Goal: Task Accomplishment & Management: Manage account settings

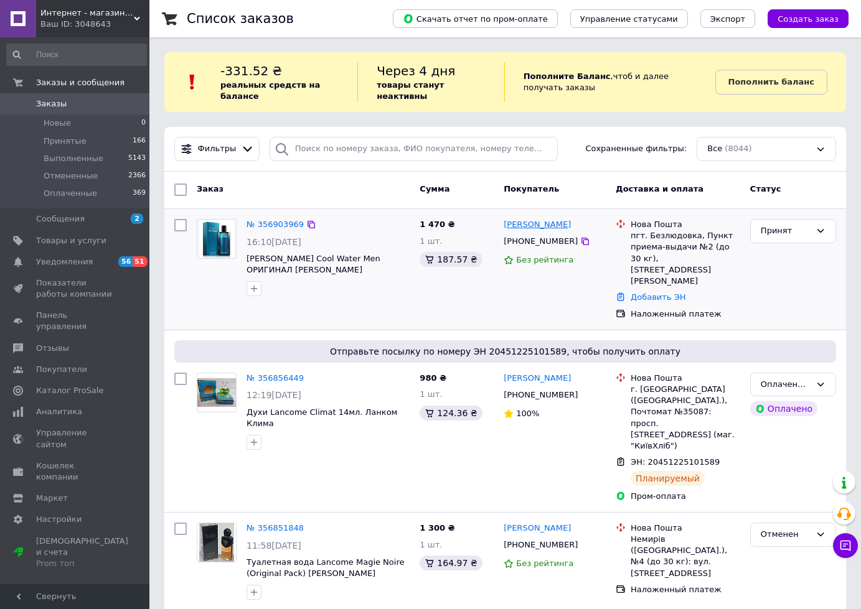
click at [536, 219] on link "[PERSON_NAME]" at bounding box center [536, 225] width 67 height 12
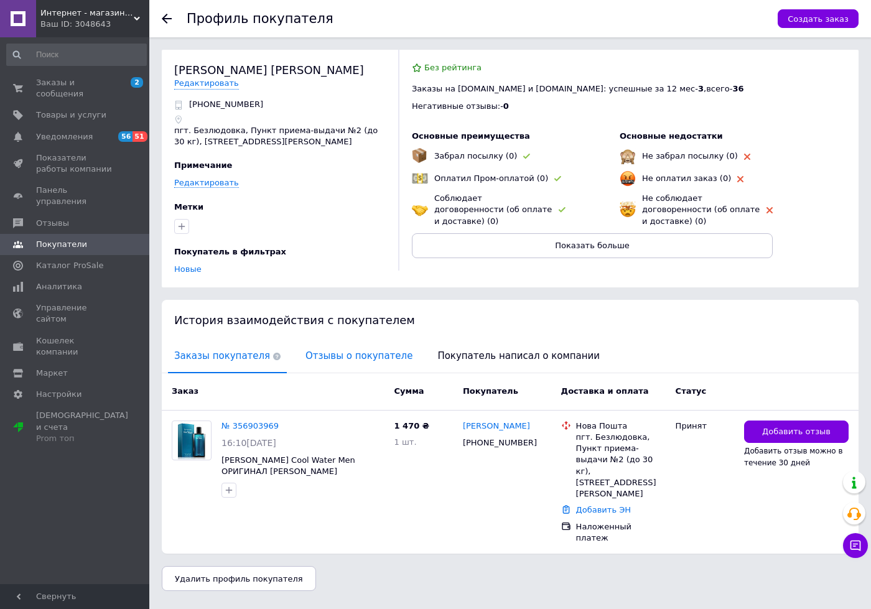
click at [352, 345] on span "Отзывы о покупателе" at bounding box center [358, 356] width 119 height 32
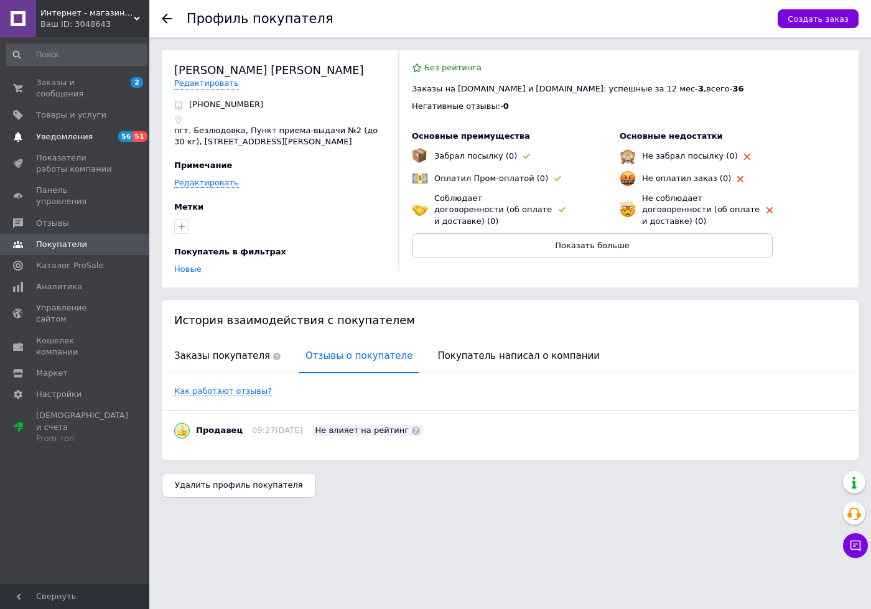
click at [121, 131] on span "56" at bounding box center [125, 136] width 14 height 11
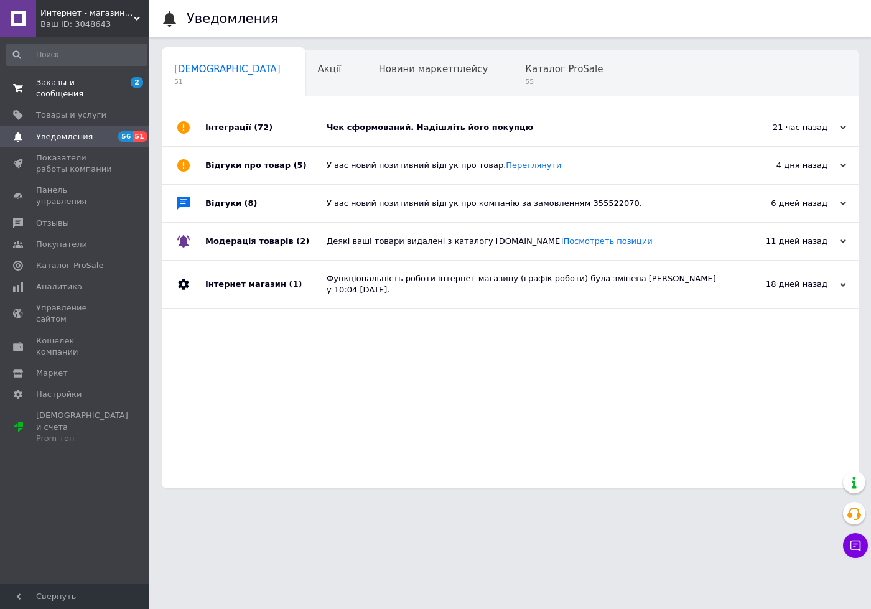
click at [94, 83] on span "Заказы и сообщения" at bounding box center [75, 88] width 79 height 22
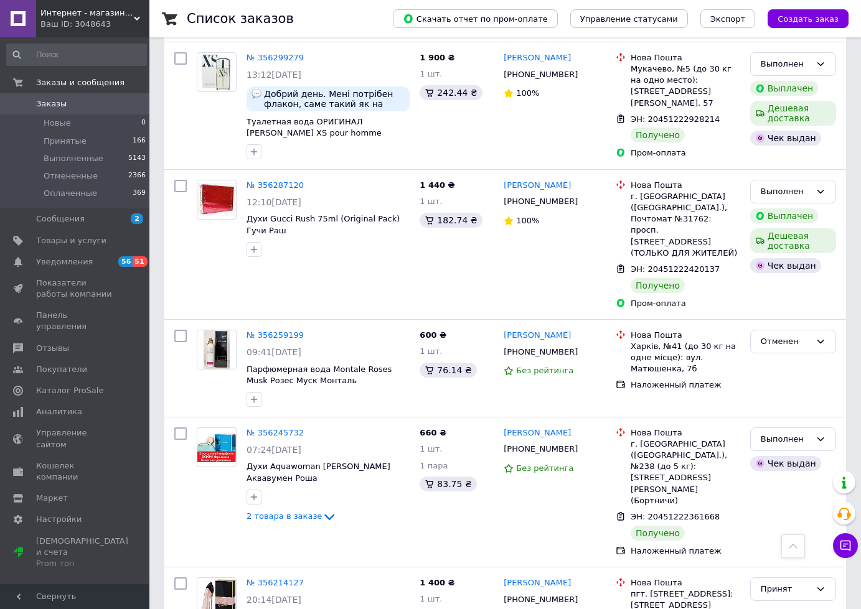
scroll to position [1494, 0]
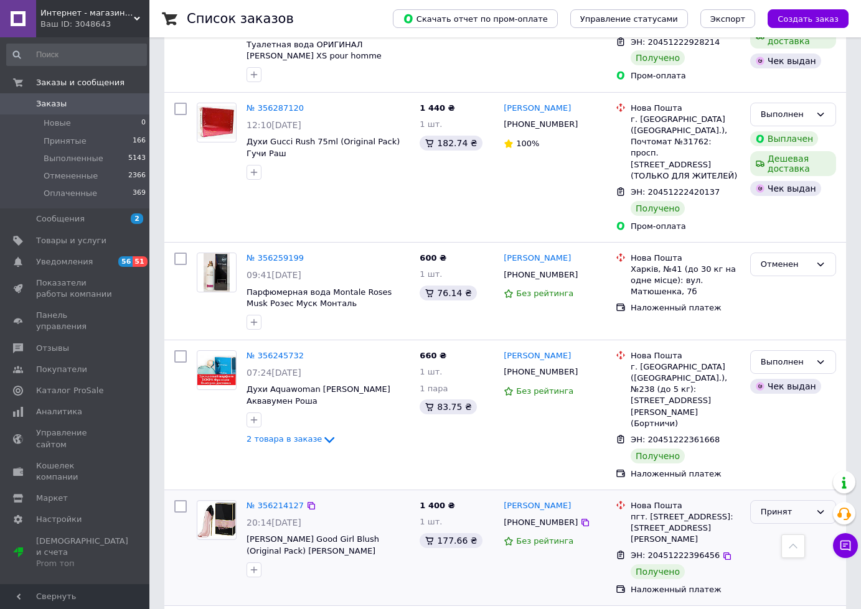
click at [782, 506] on div "Принят" at bounding box center [785, 512] width 50 height 13
click at [781, 526] on li "Выполнен" at bounding box center [792, 537] width 85 height 23
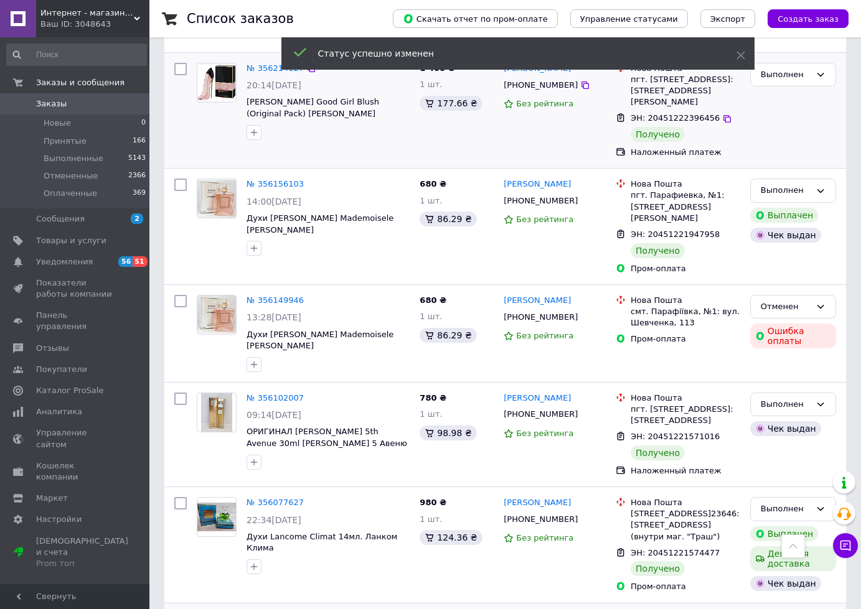
scroll to position [1963, 0]
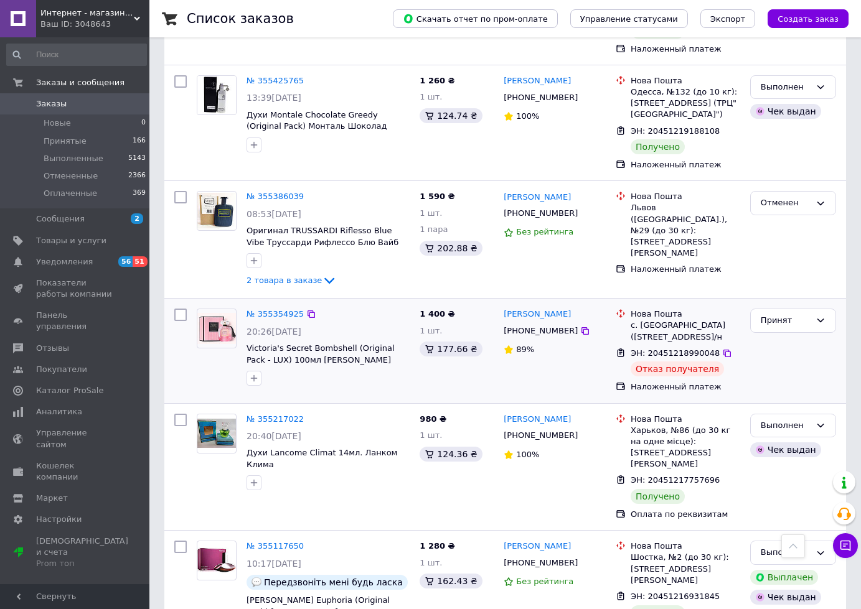
scroll to position [1932, 0]
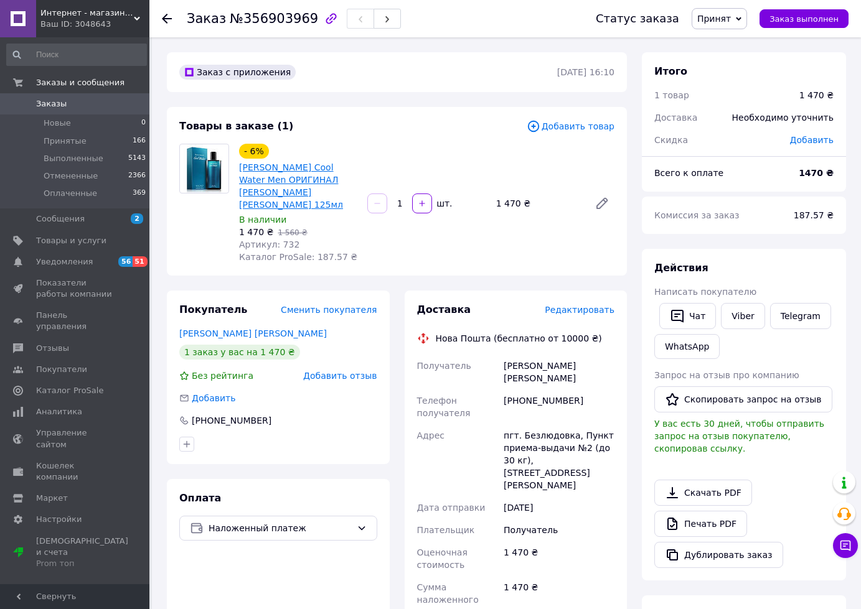
click at [302, 173] on link "[PERSON_NAME] Cool Water Men ОРИГИНАЛ [PERSON_NAME] [PERSON_NAME] 125мл" at bounding box center [291, 185] width 104 height 47
